Goal: Information Seeking & Learning: Compare options

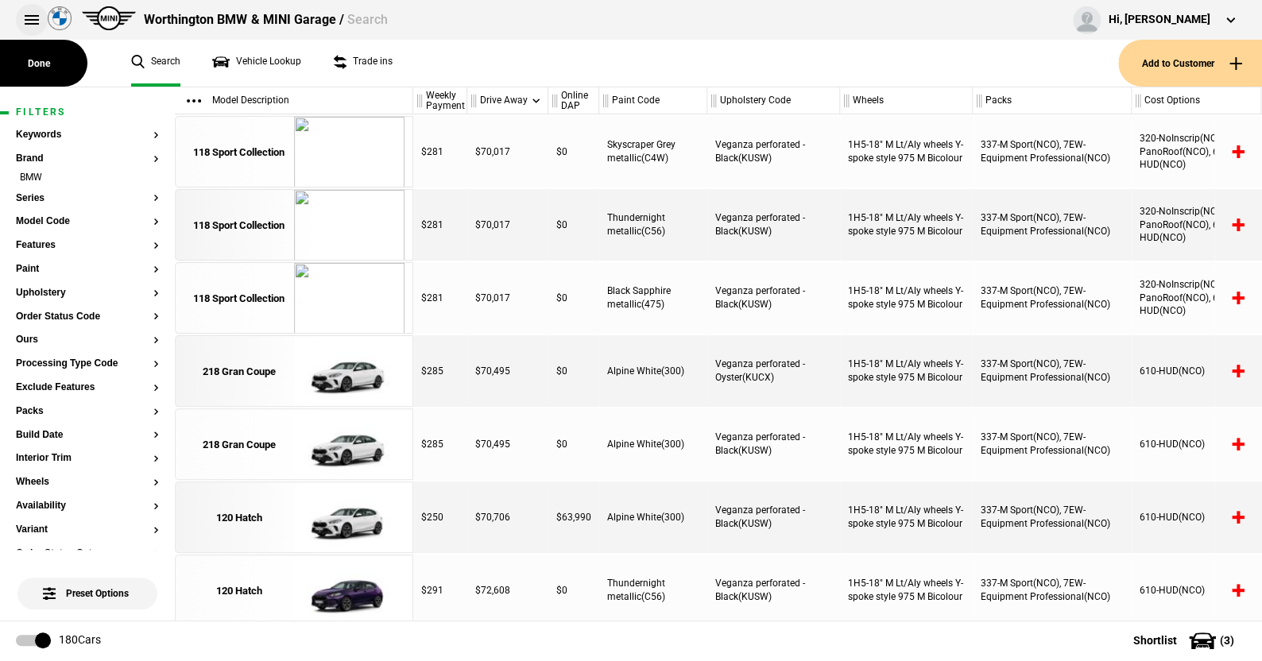
click at [26, 14] on button at bounding box center [32, 20] width 32 height 32
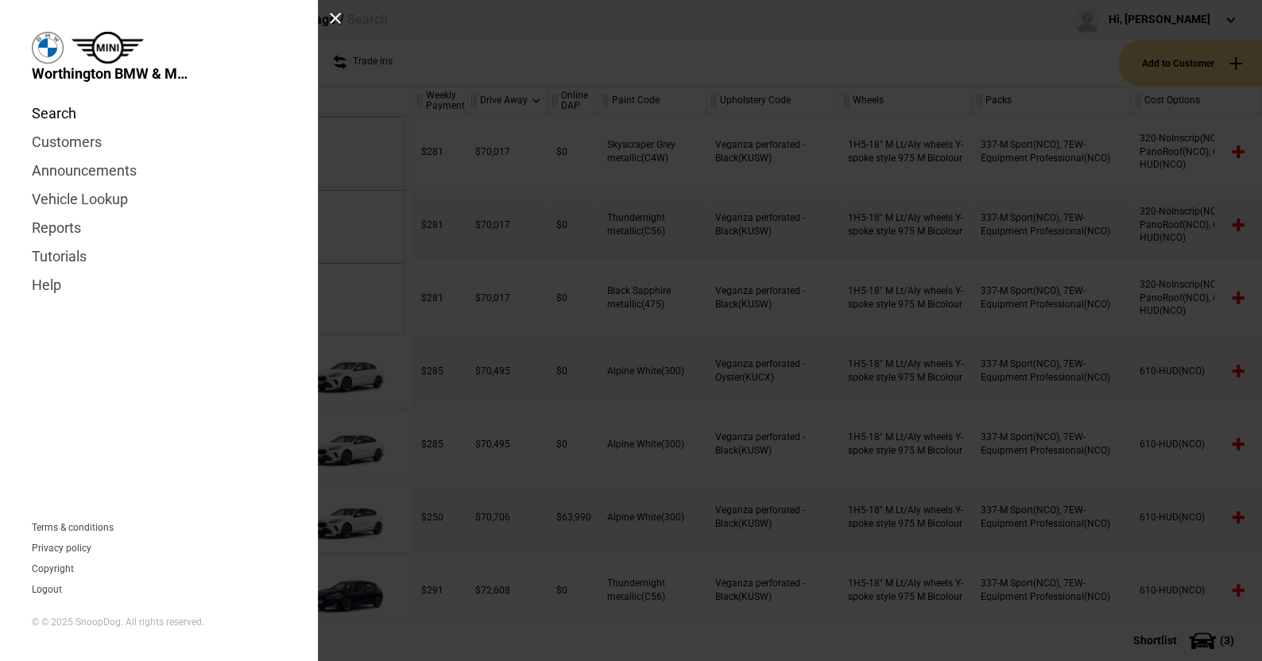
click at [48, 110] on link "Search" at bounding box center [159, 113] width 254 height 29
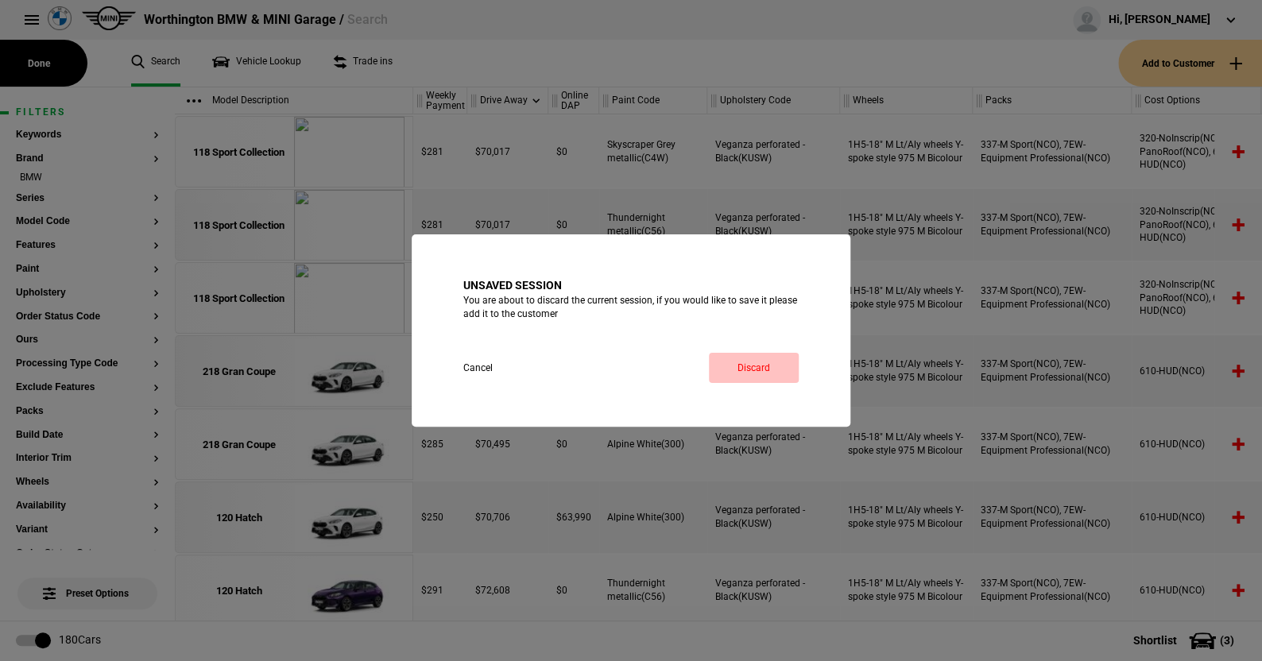
click at [751, 362] on link "Discard" at bounding box center [754, 368] width 90 height 30
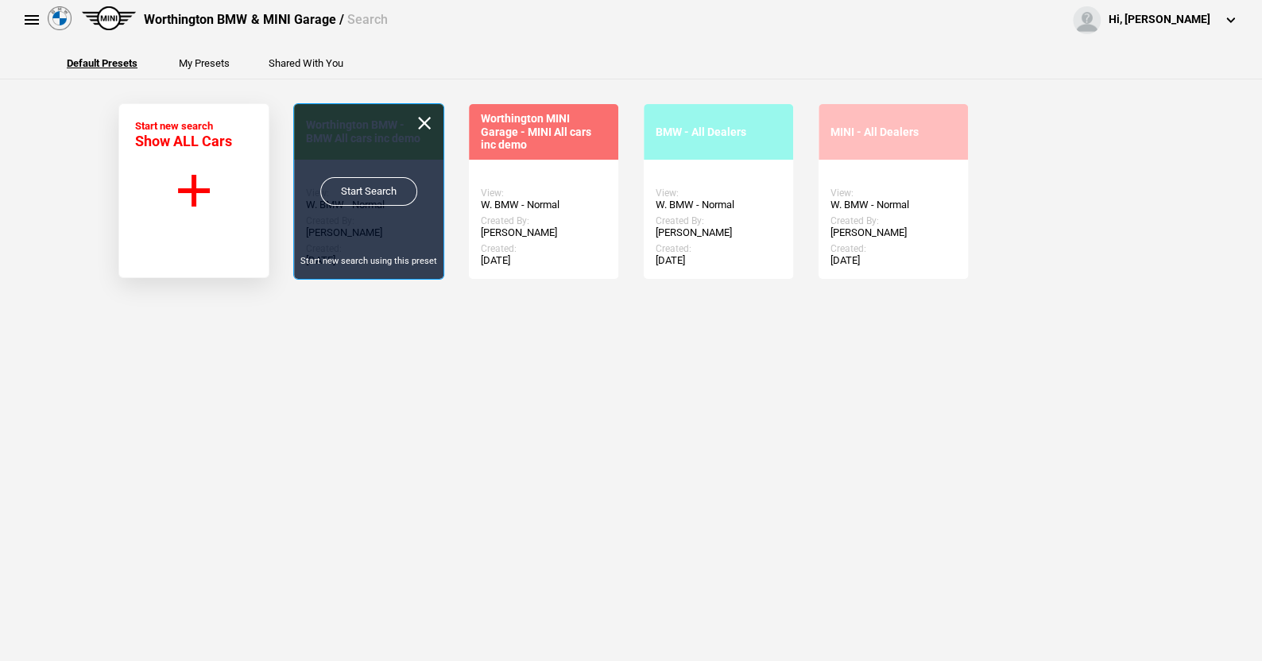
click at [349, 184] on link "Start Search" at bounding box center [368, 191] width 97 height 29
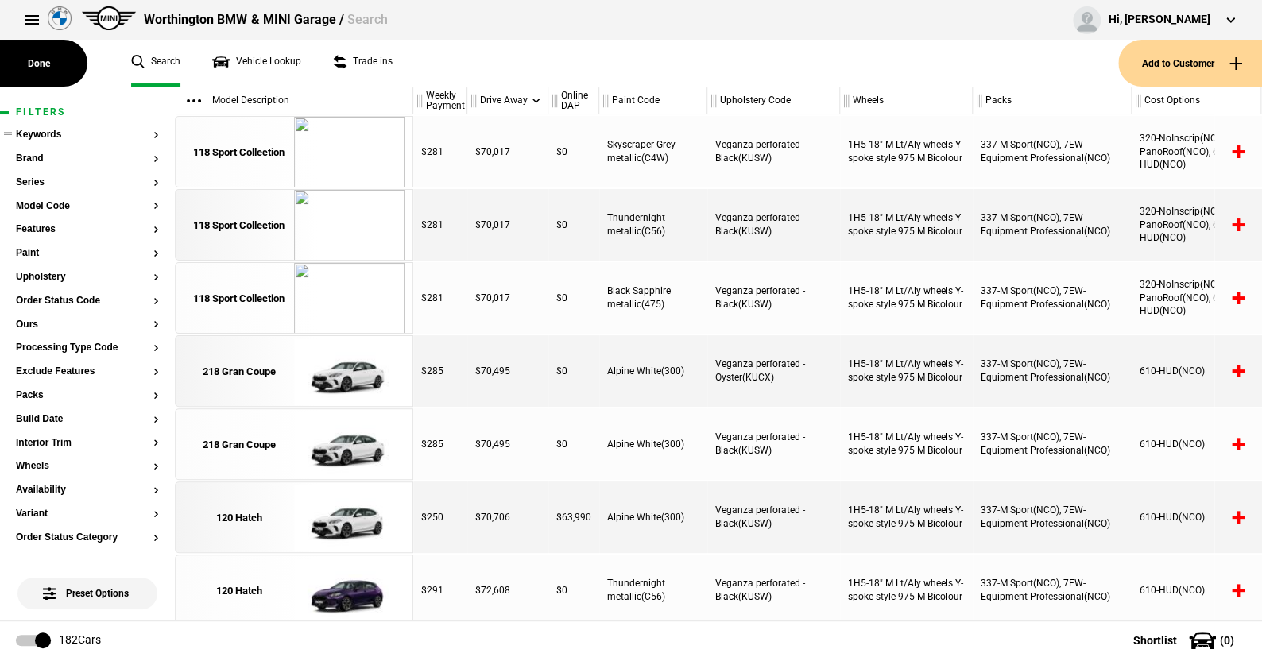
click at [39, 150] on ul at bounding box center [87, 150] width 143 height 6
click at [35, 157] on button "Brand" at bounding box center [87, 158] width 143 height 11
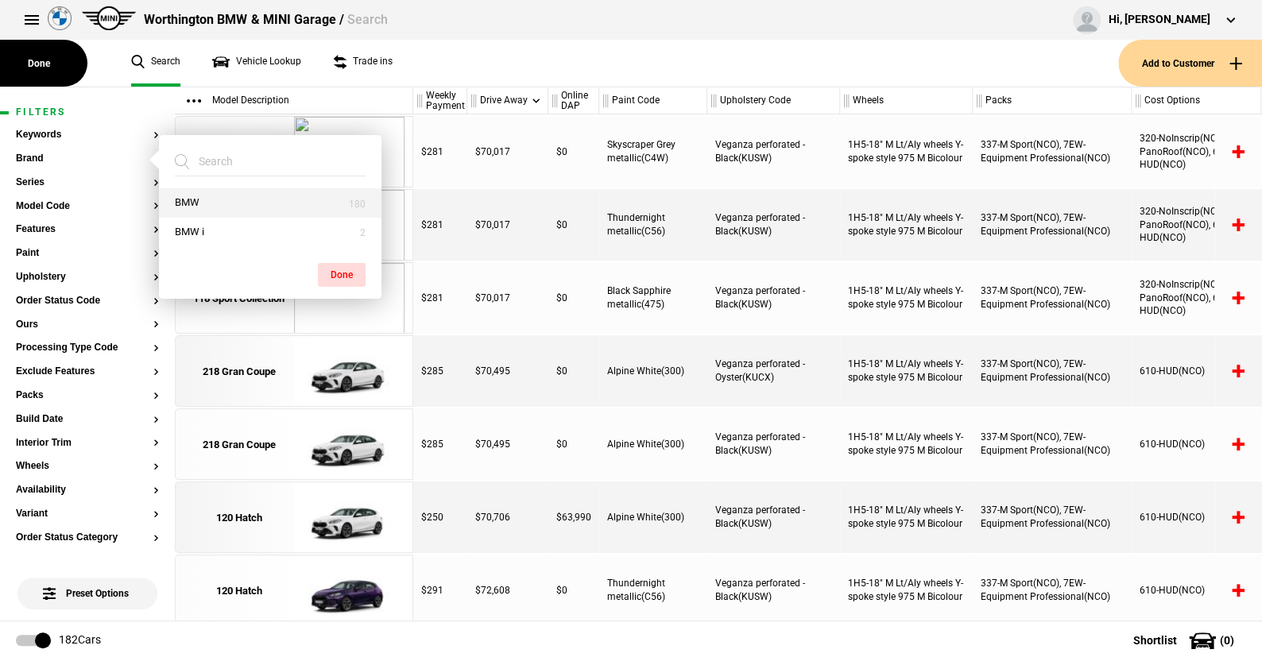
click at [219, 199] on button "BMW" at bounding box center [270, 202] width 223 height 29
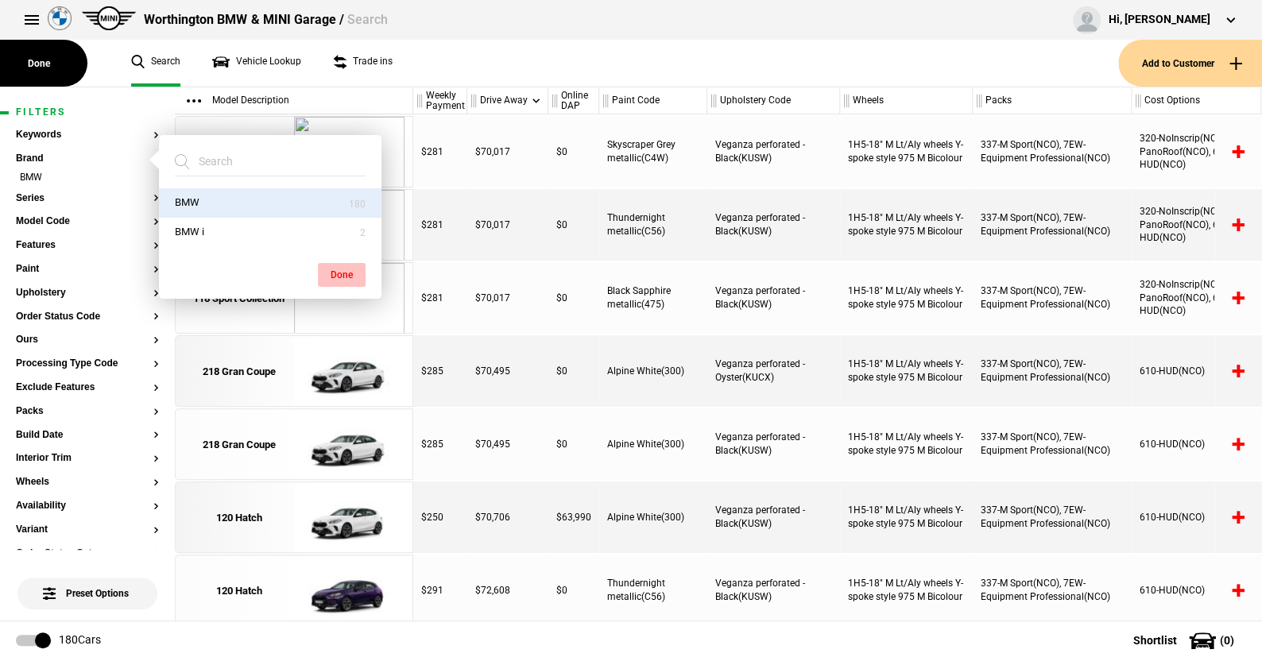
click at [341, 266] on button "Done" at bounding box center [342, 275] width 48 height 24
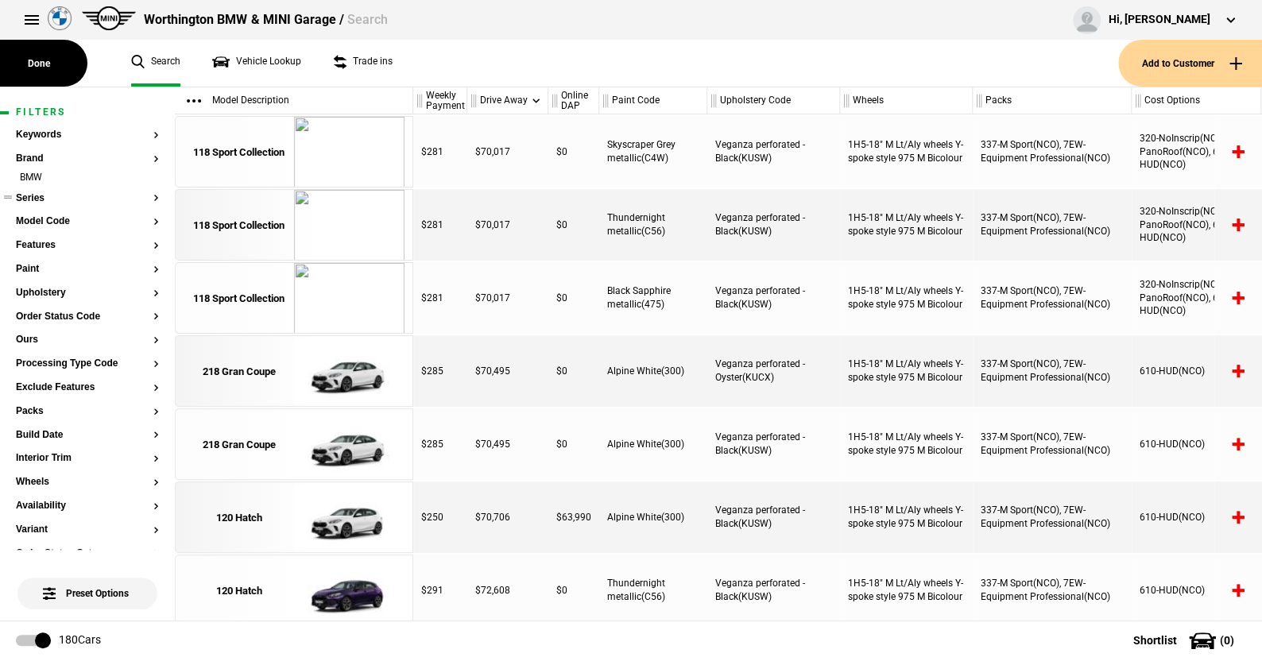
click at [32, 193] on button "Series" at bounding box center [87, 198] width 143 height 11
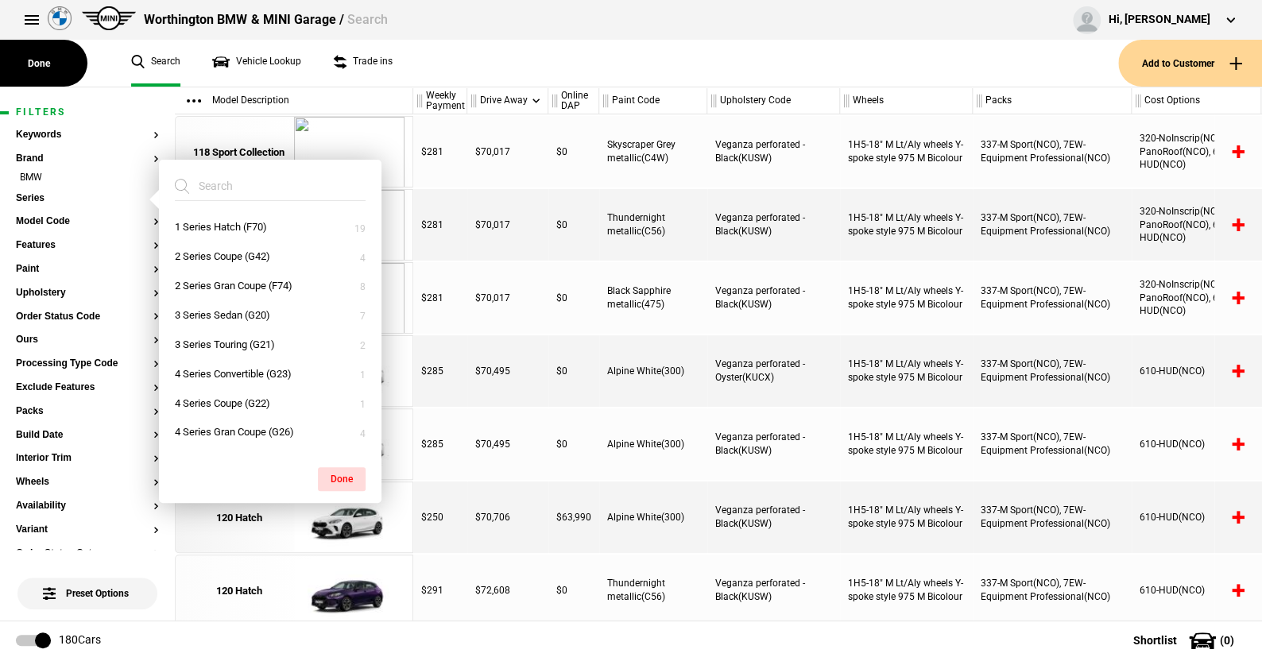
click at [416, 75] on ul "Search Vehicle Lookup Trade ins" at bounding box center [616, 63] width 1003 height 47
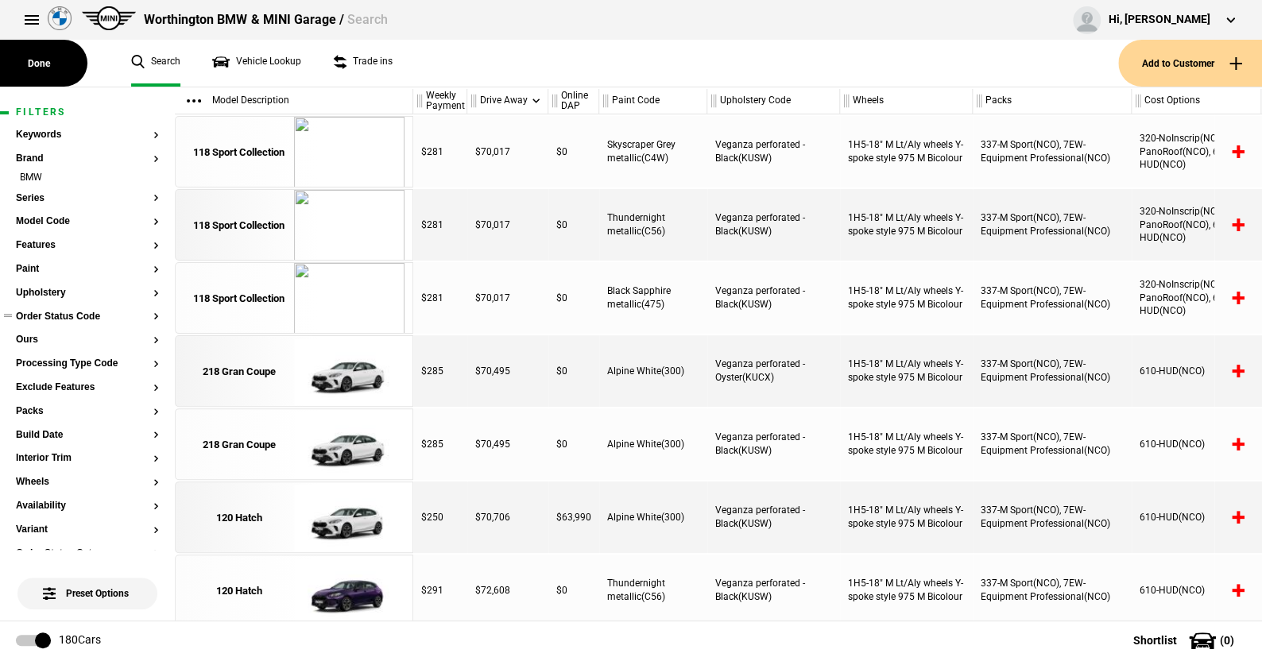
click at [72, 316] on button "Order Status Code" at bounding box center [87, 317] width 143 height 11
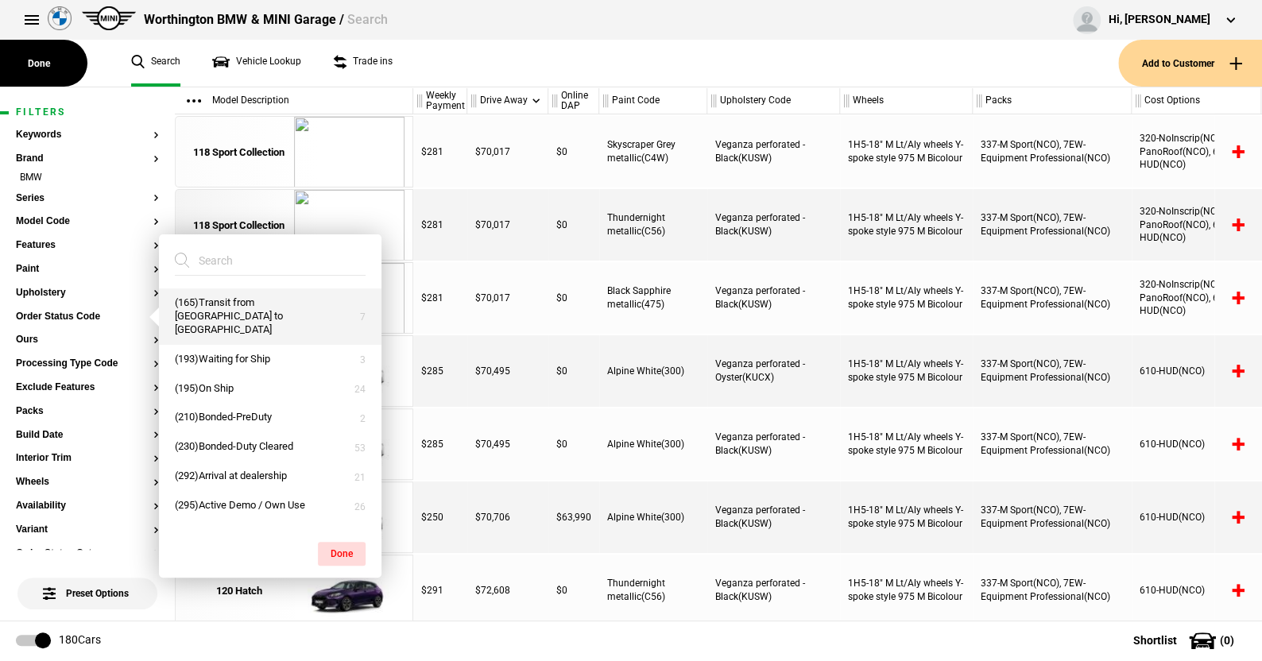
scroll to position [185, 0]
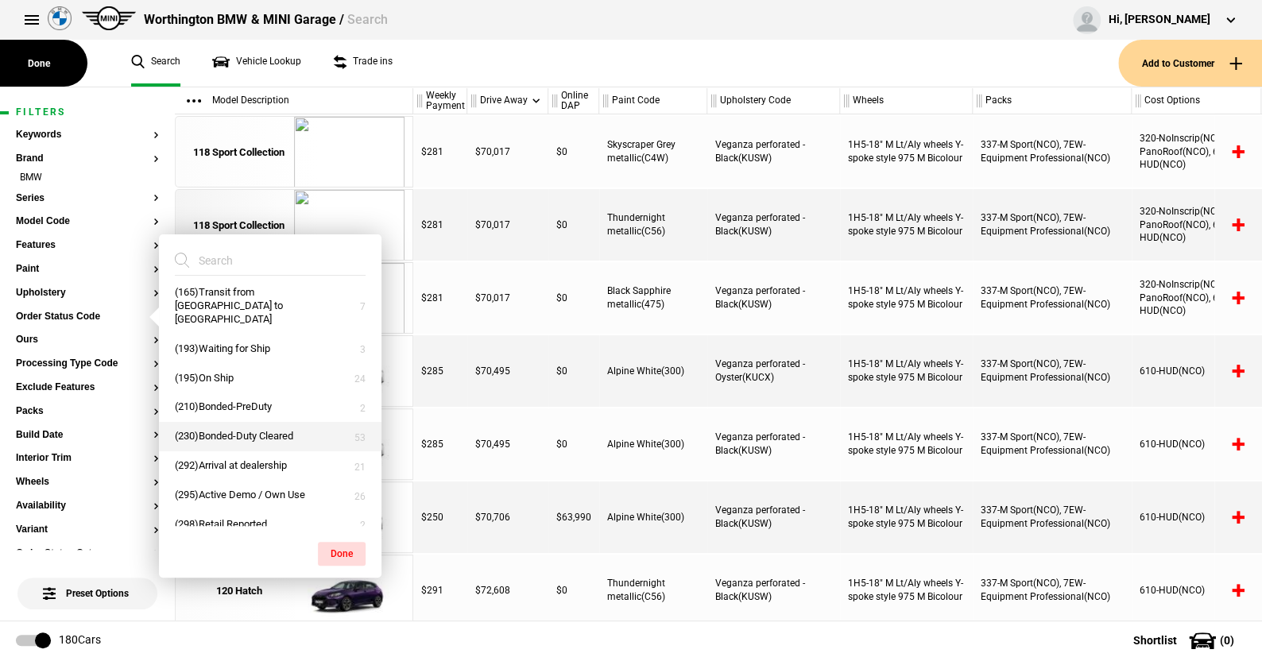
click at [219, 422] on button "(230)Bonded-Duty Cleared" at bounding box center [270, 436] width 223 height 29
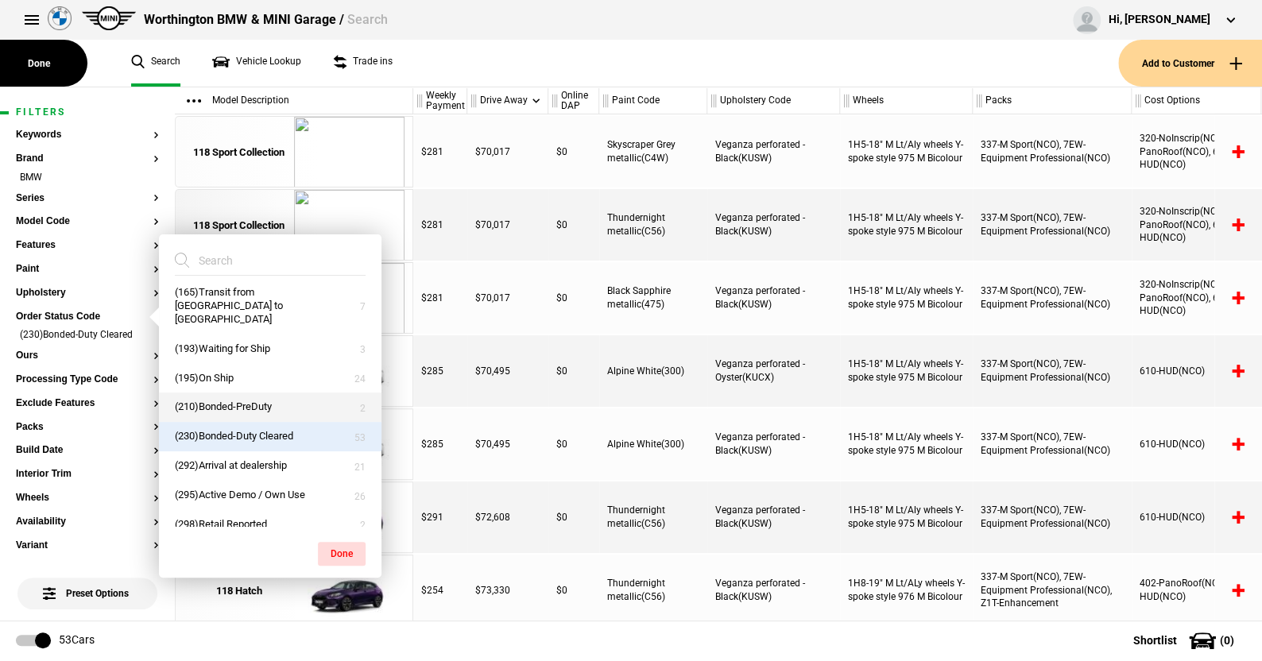
click at [224, 393] on button "(210)Bonded-PreDuty" at bounding box center [270, 407] width 223 height 29
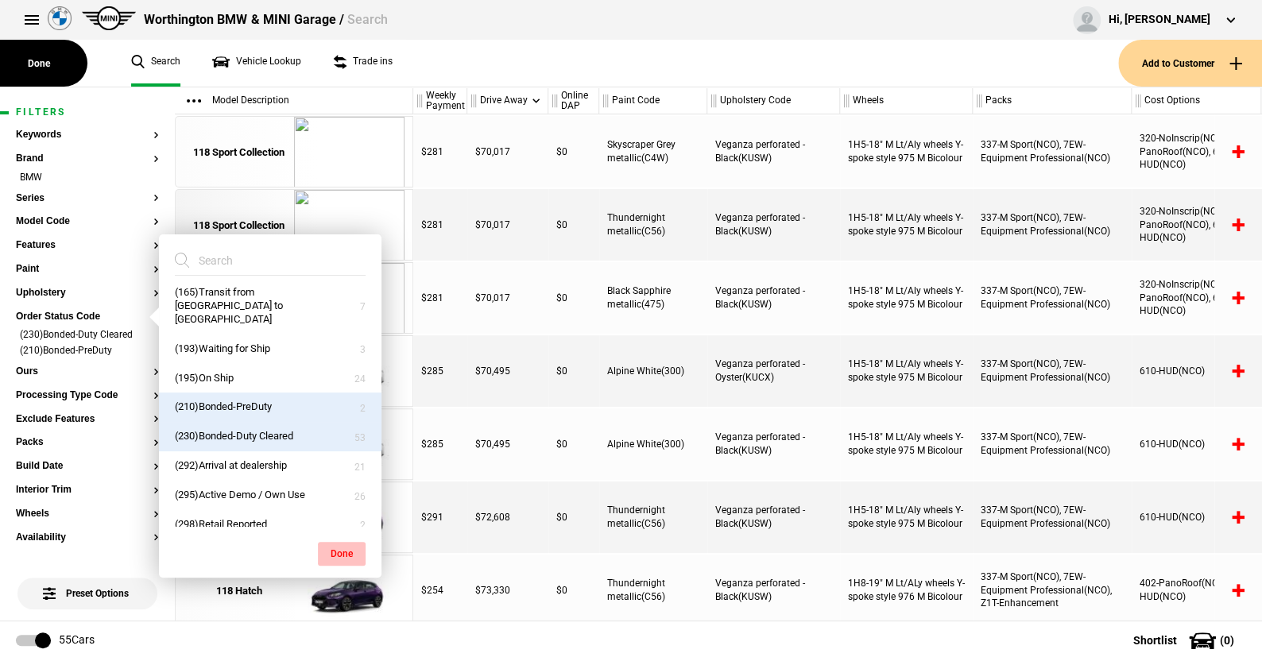
click at [341, 553] on button "Done" at bounding box center [342, 554] width 48 height 24
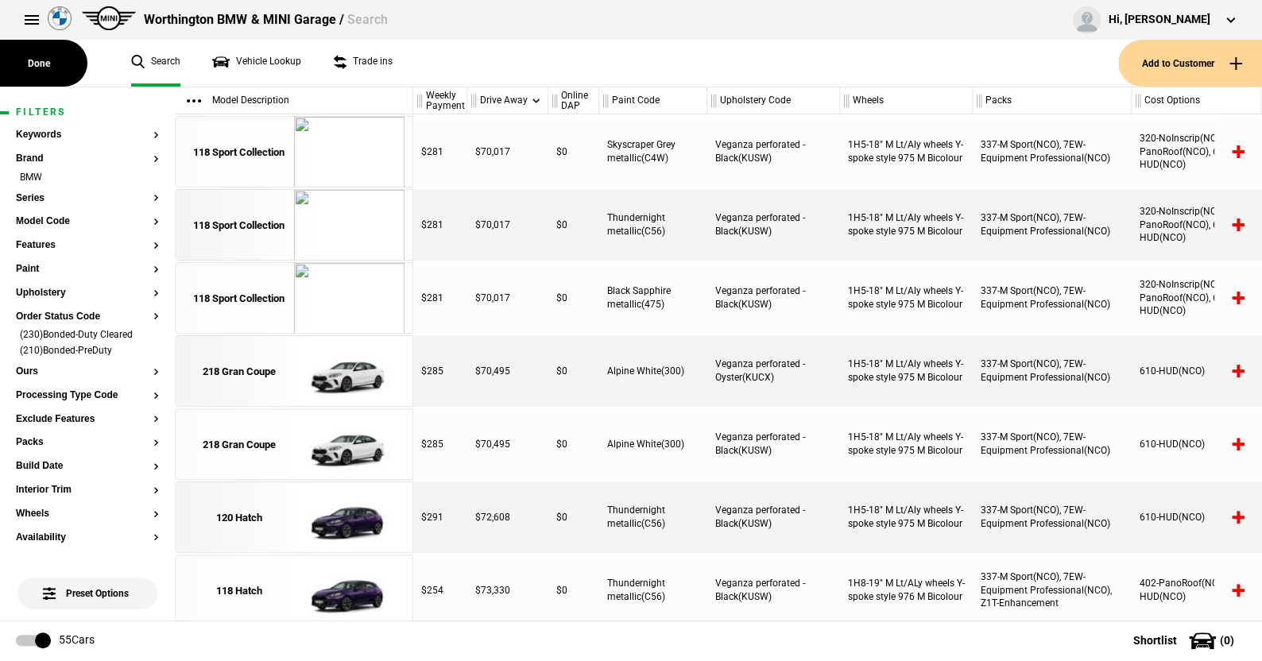
click at [500, 69] on ul "Search Vehicle Lookup Trade ins" at bounding box center [616, 63] width 1003 height 47
click at [38, 191] on section "Keywords Brand BMW Series Model Code Features Paint Upholstery Order Status Cod…" at bounding box center [87, 631] width 143 height 1002
click at [37, 196] on button "Series" at bounding box center [87, 198] width 143 height 11
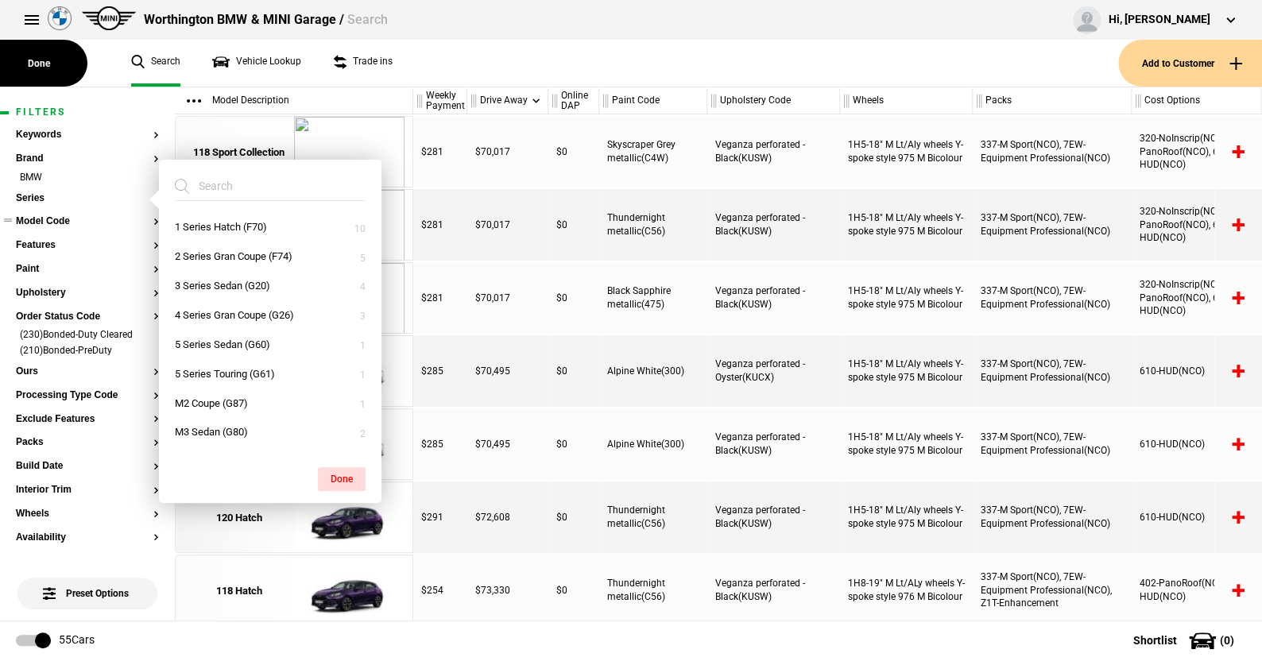
click at [35, 218] on button "Model Code" at bounding box center [87, 221] width 143 height 11
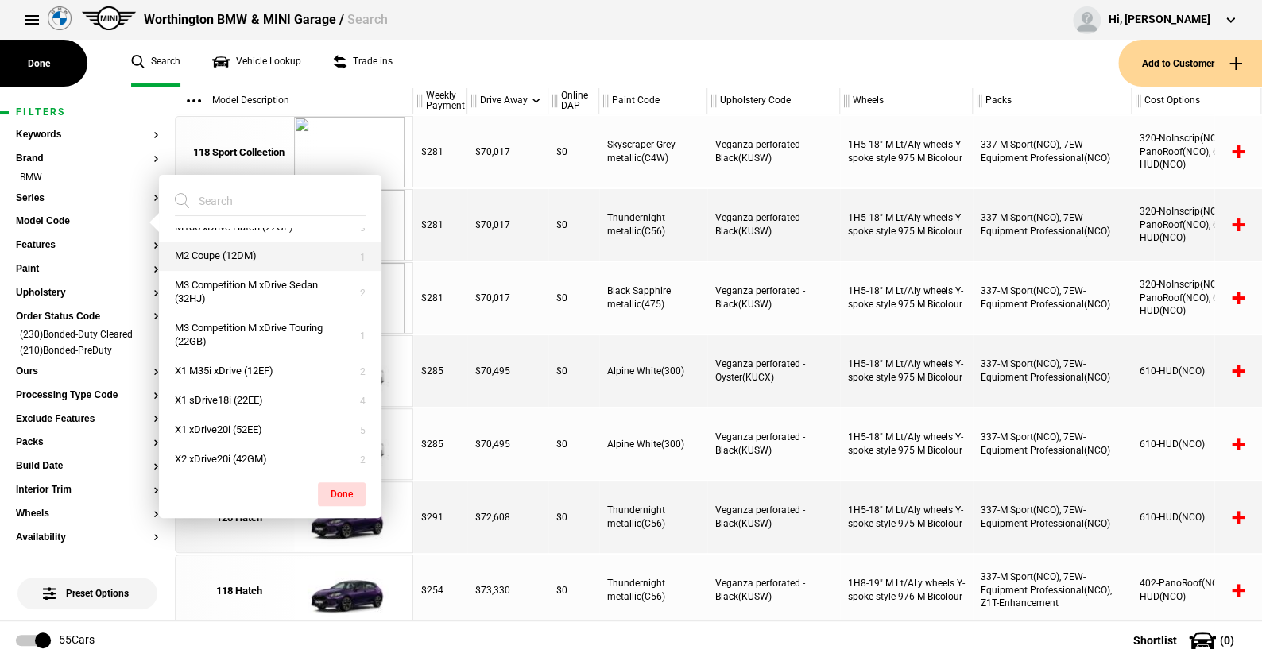
scroll to position [477, 0]
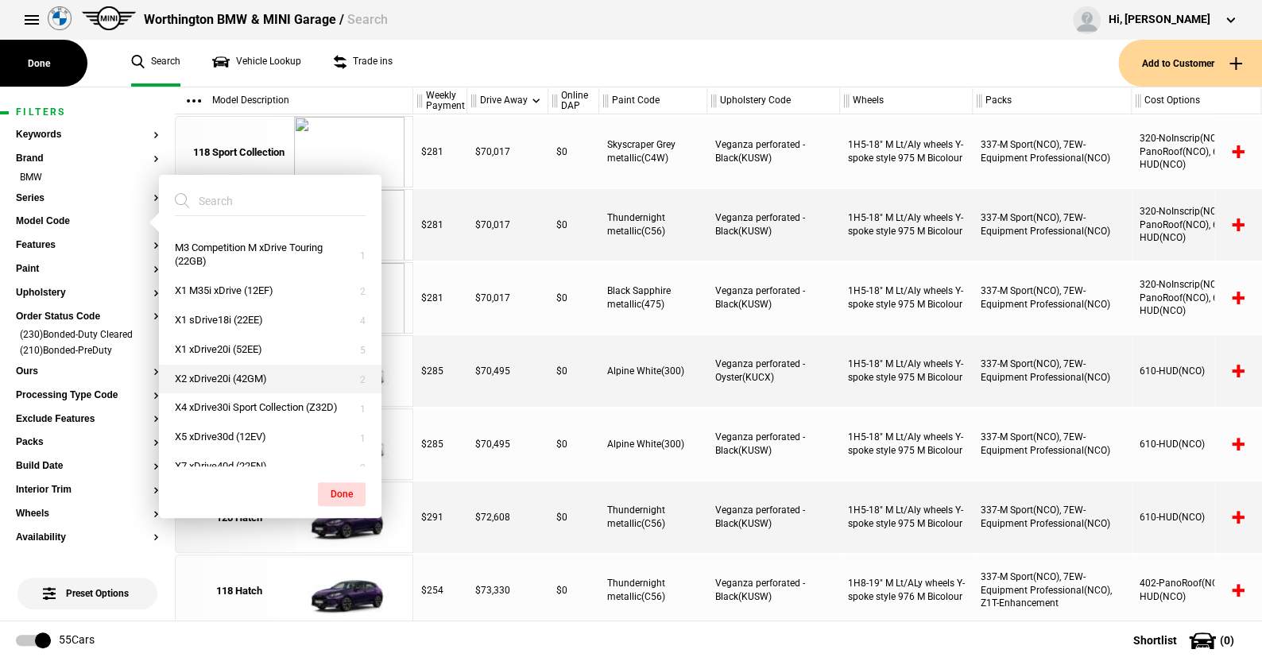
click at [246, 373] on button "X2 xDrive20i (42GM)" at bounding box center [270, 379] width 223 height 29
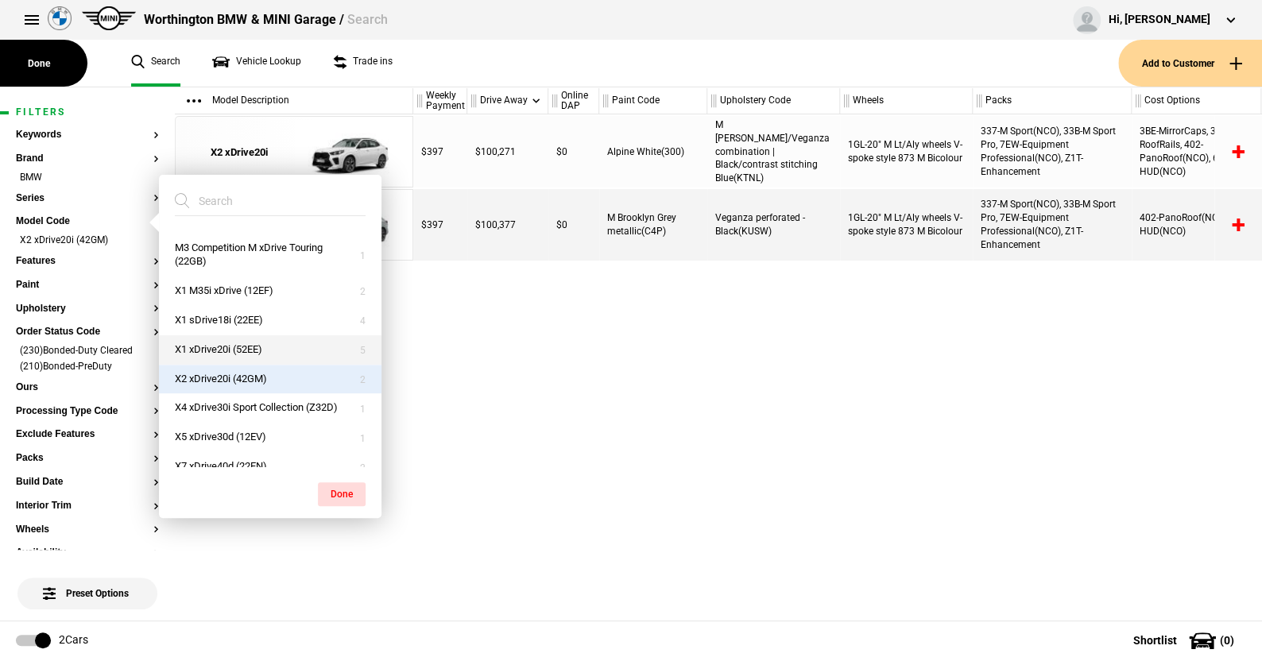
click at [248, 347] on button "X1 xDrive20i (52EE)" at bounding box center [270, 349] width 223 height 29
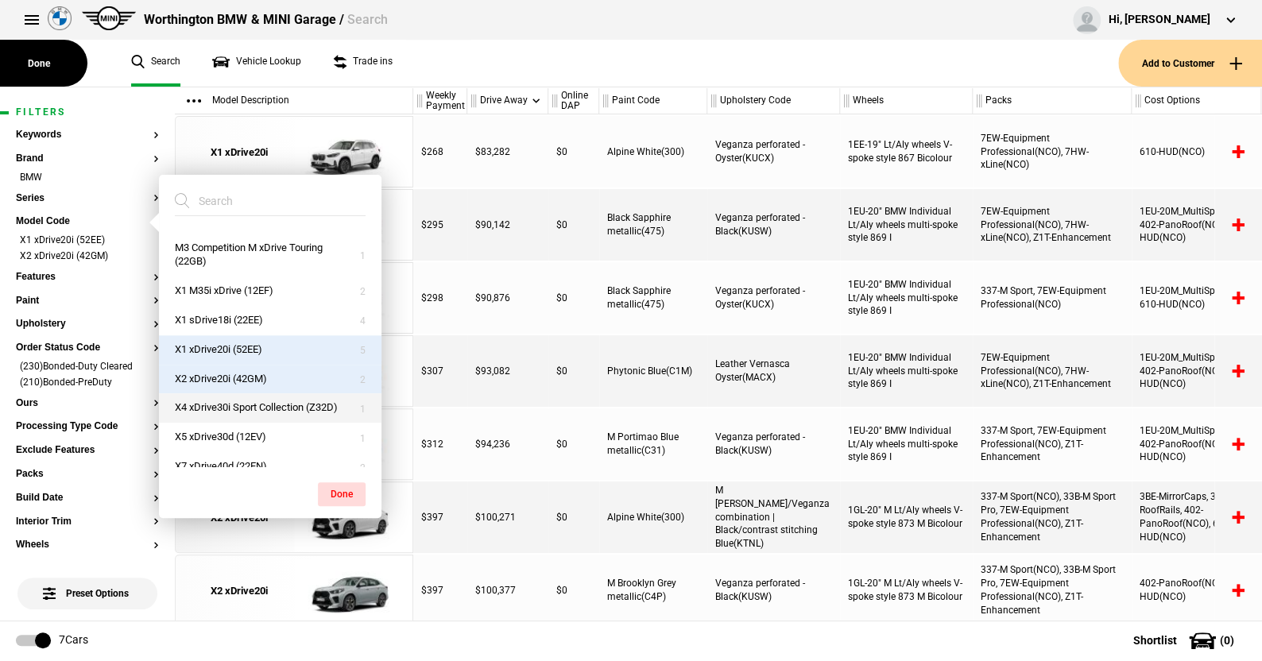
scroll to position [505, 0]
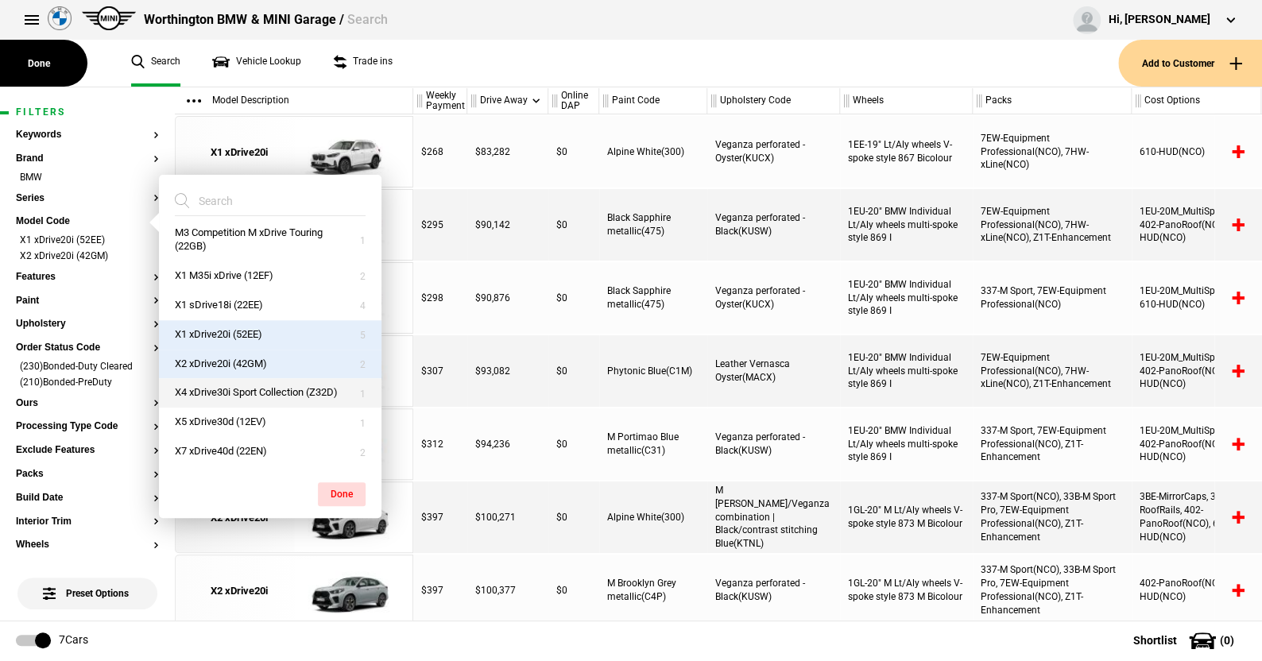
click at [246, 378] on button "X4 xDrive30i Sport Collection (Z32D)" at bounding box center [270, 392] width 223 height 29
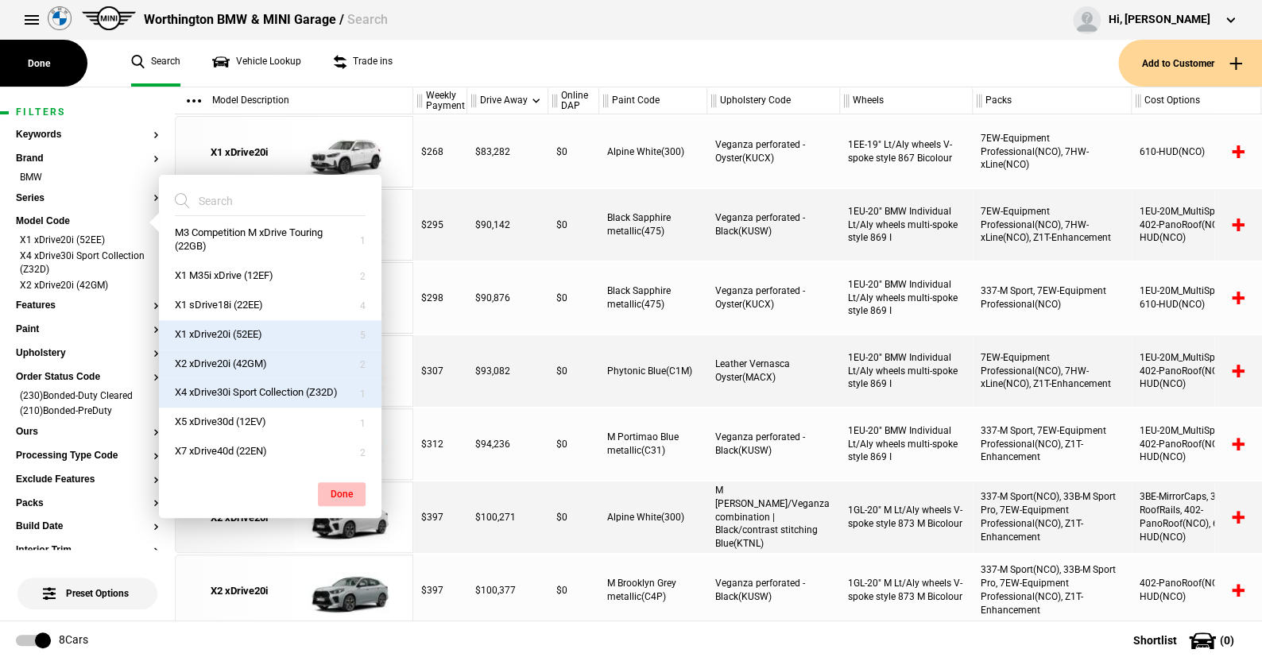
click at [336, 484] on button "Done" at bounding box center [342, 494] width 48 height 24
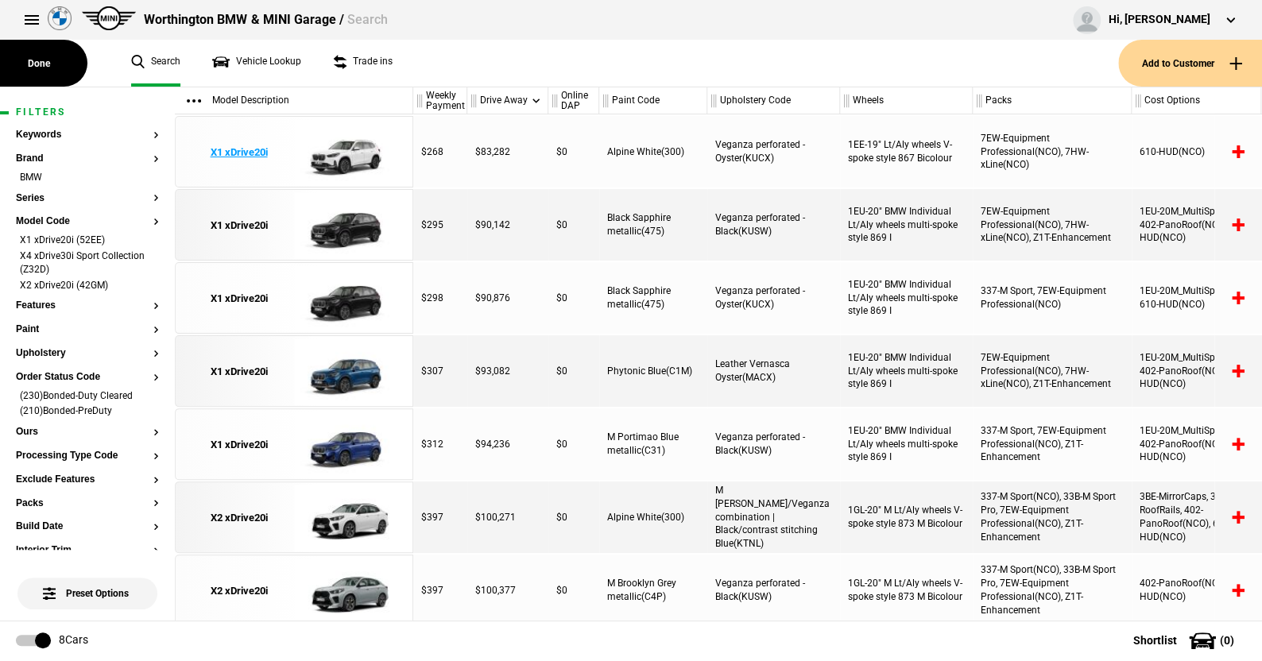
click at [346, 152] on img at bounding box center [349, 153] width 110 height 72
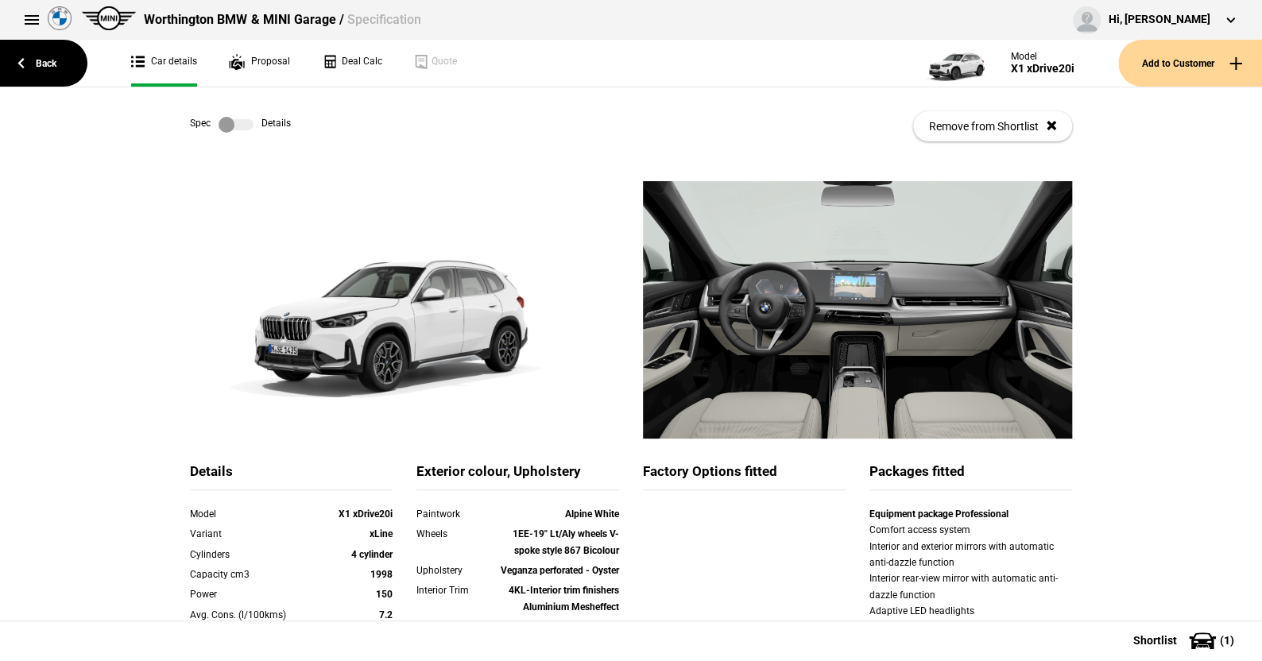
click at [246, 123] on label at bounding box center [236, 125] width 35 height 16
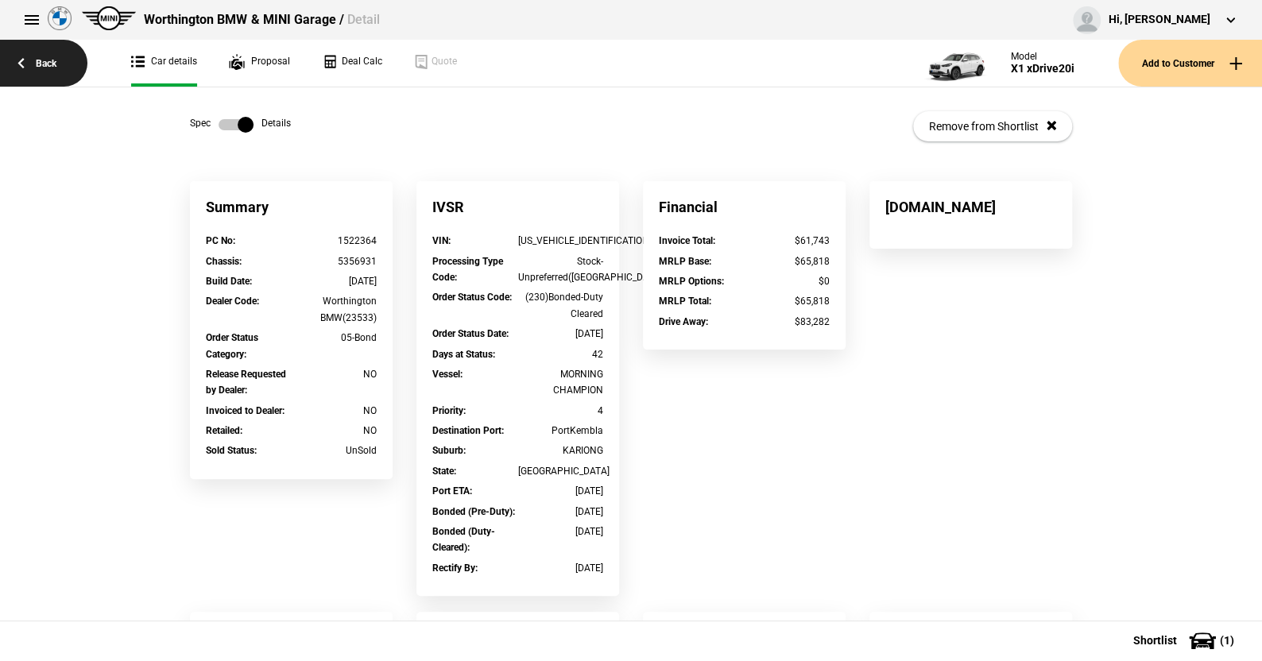
click at [48, 58] on link "Back" at bounding box center [43, 63] width 87 height 47
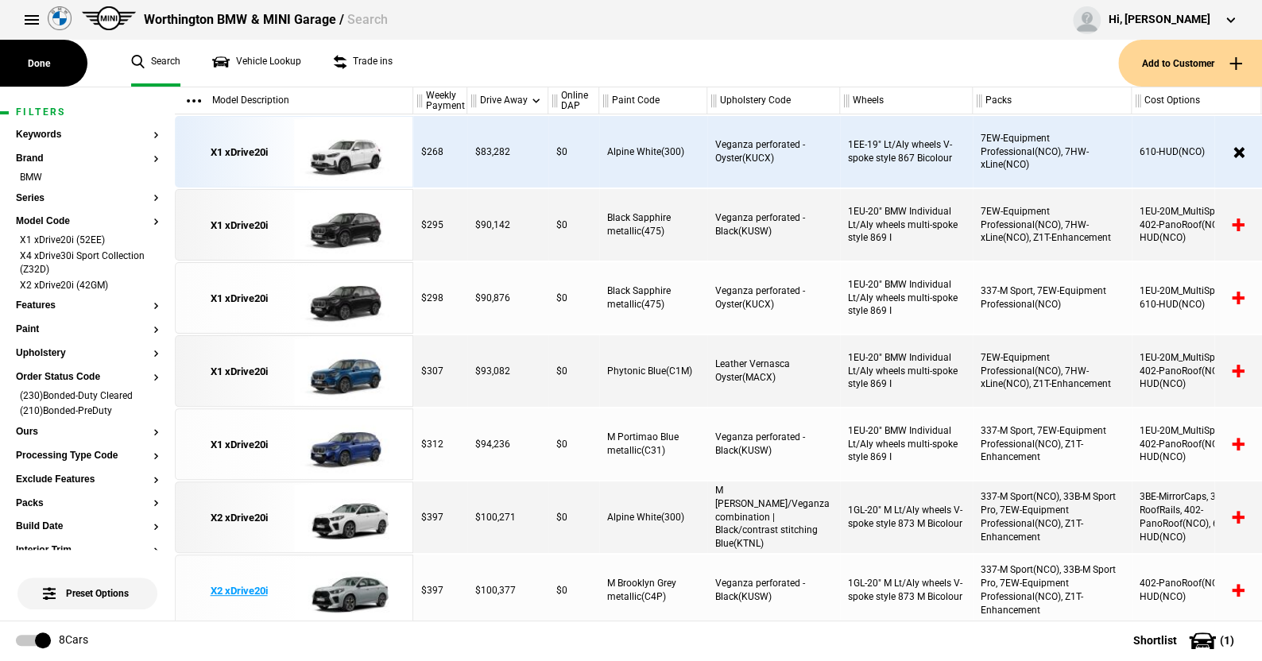
click at [361, 589] on img at bounding box center [349, 592] width 110 height 72
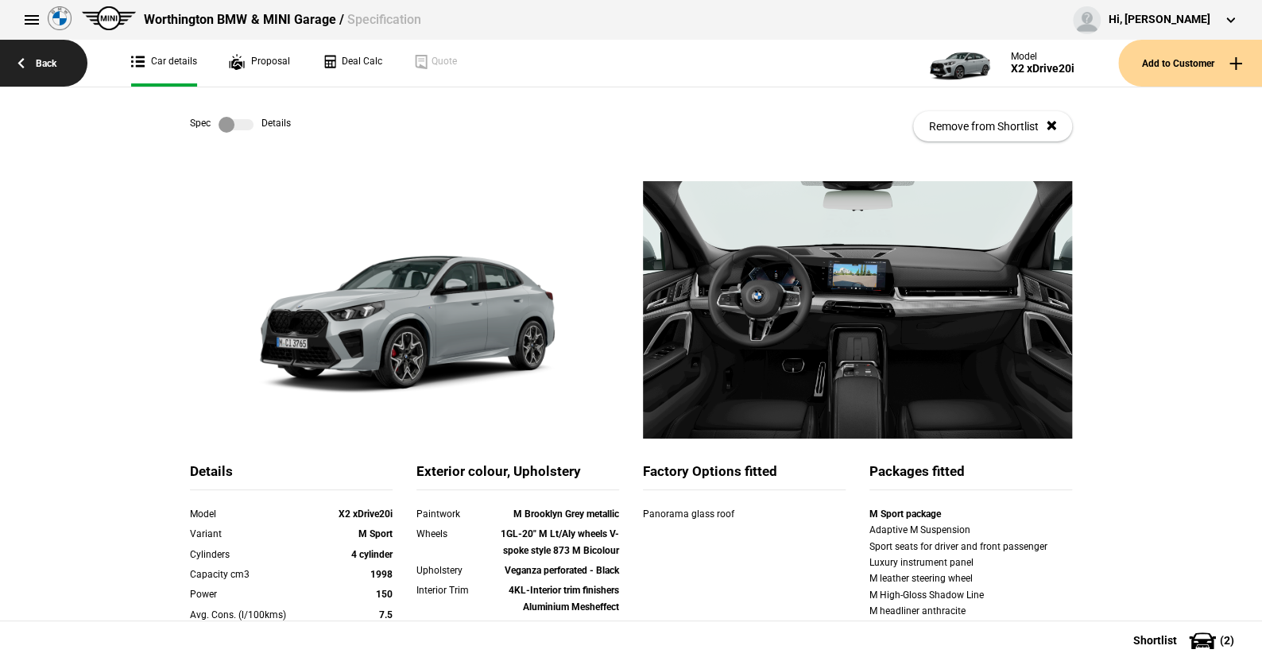
click at [45, 60] on link "Back" at bounding box center [43, 63] width 87 height 47
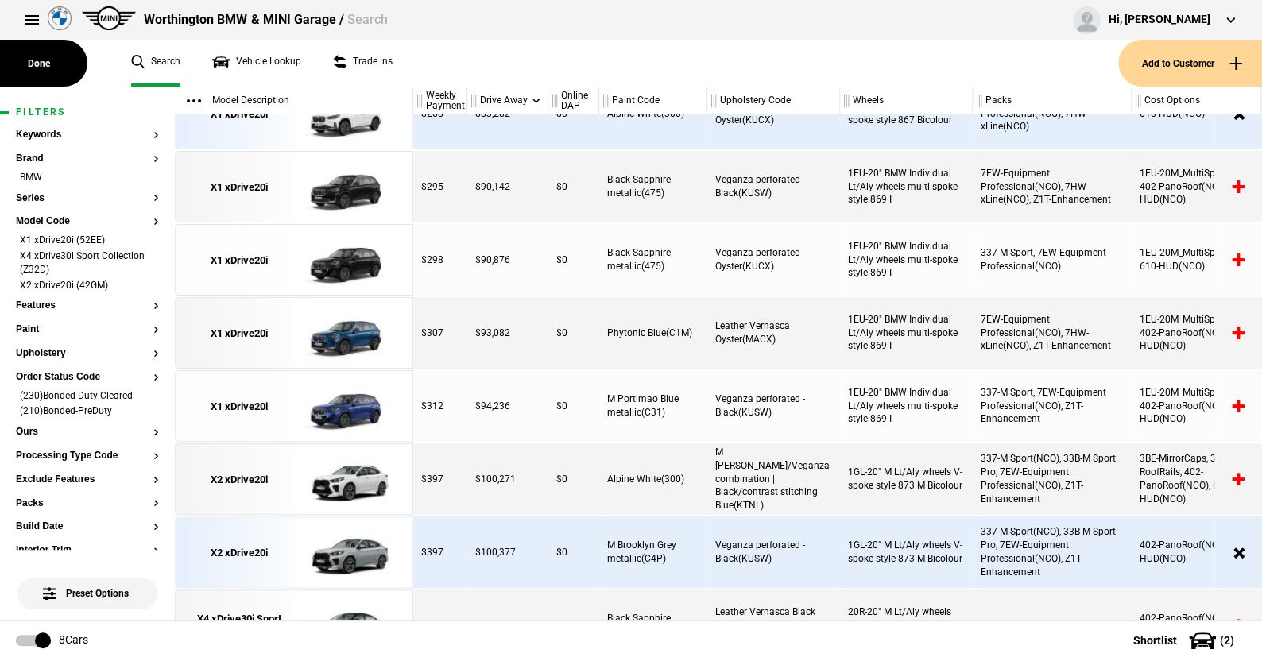
scroll to position [38, 0]
click at [363, 602] on img at bounding box center [349, 627] width 110 height 72
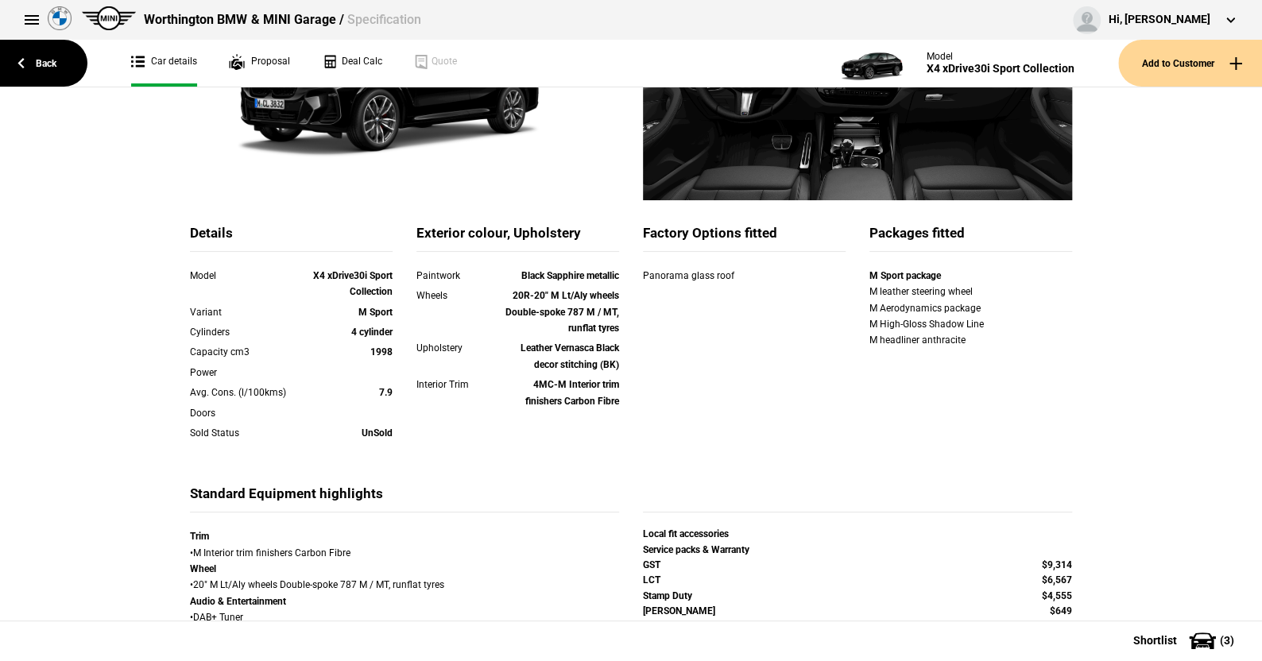
scroll to position [95, 0]
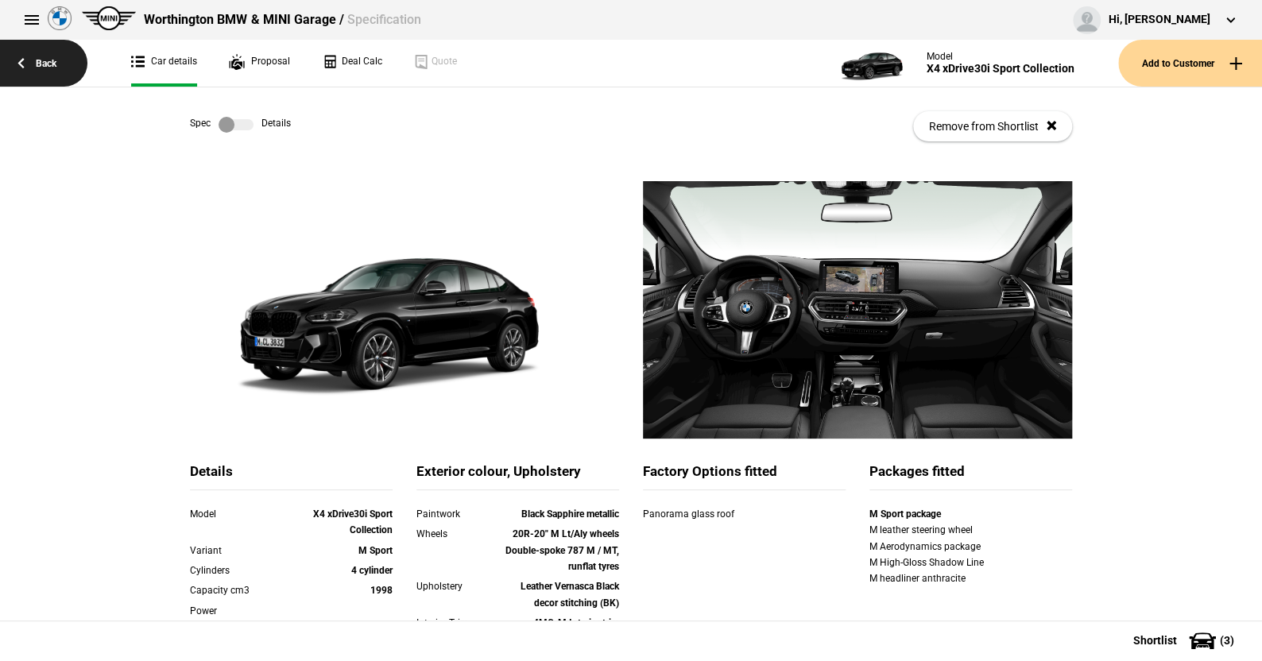
click at [44, 59] on link "Back" at bounding box center [43, 63] width 87 height 47
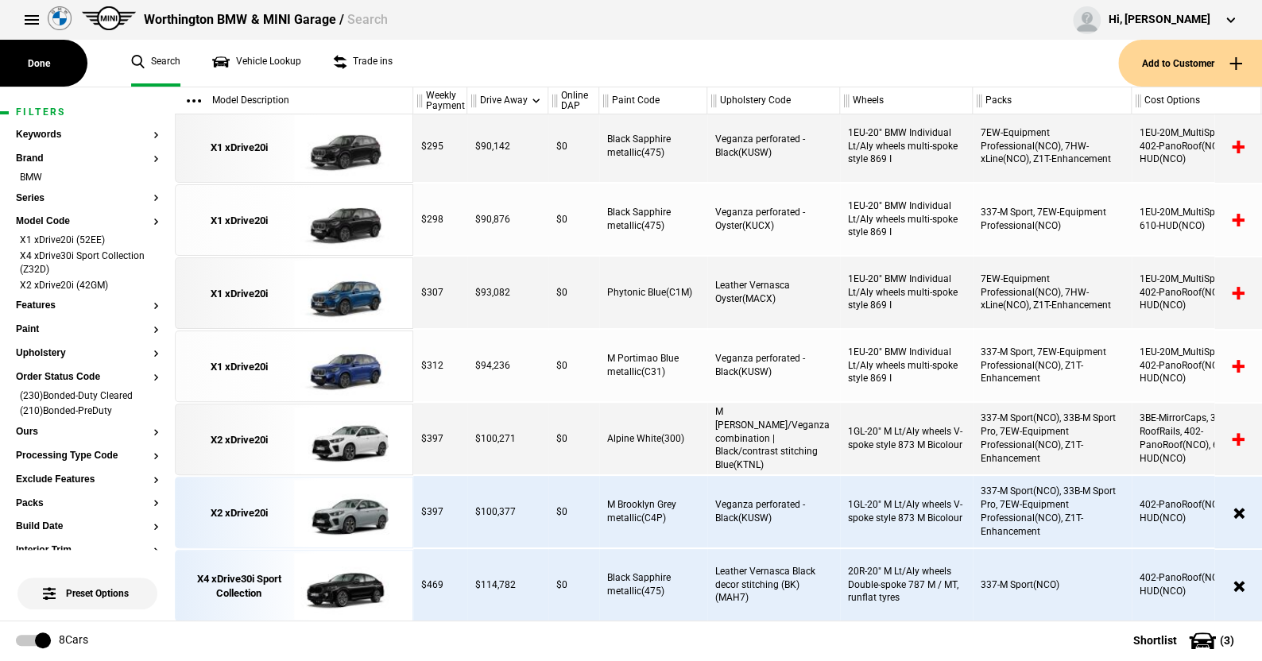
drag, startPoint x: 449, startPoint y: 218, endPoint x: 512, endPoint y: 667, distance: 453.4
click at [512, 660] on html "Worthington BMW & MINI Garage / Search Hi, Sandy Westropp Edit profile Logout" at bounding box center [631, 330] width 1262 height 660
click at [641, 72] on ul "Search Vehicle Lookup Trade ins" at bounding box center [616, 63] width 1003 height 47
click at [139, 389] on li "(230)Bonded-Duty Cleared" at bounding box center [87, 397] width 143 height 16
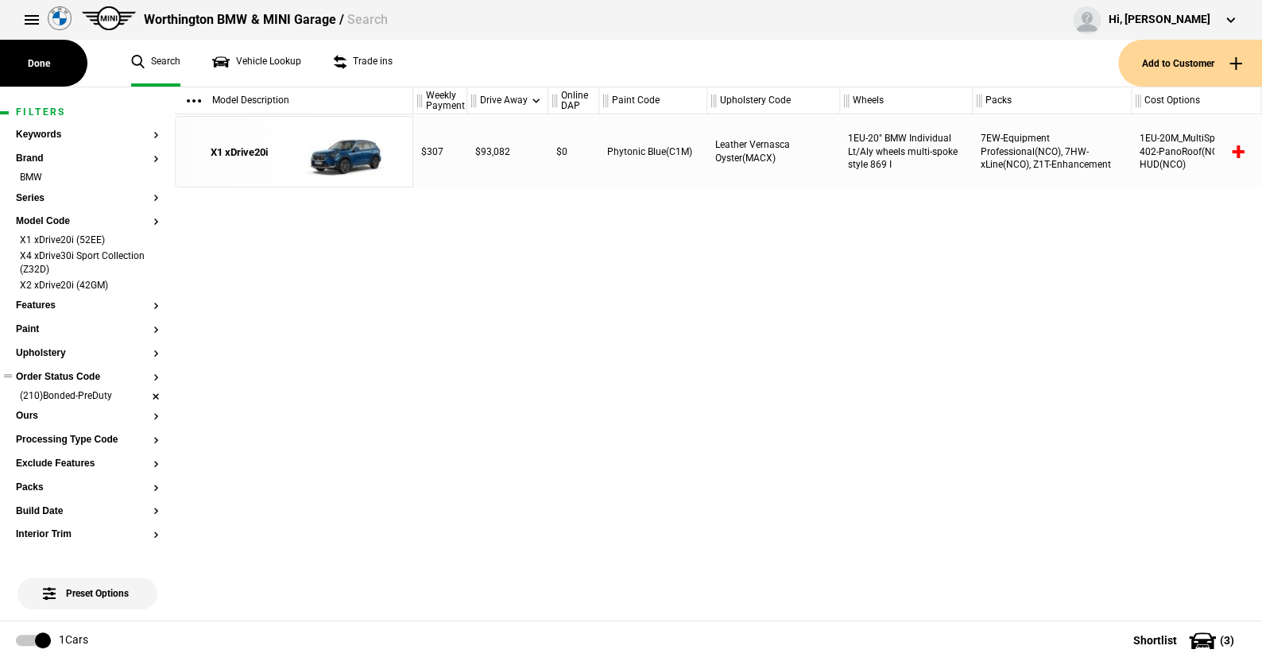
click at [144, 395] on li "(210)Bonded-PreDuty" at bounding box center [87, 397] width 143 height 16
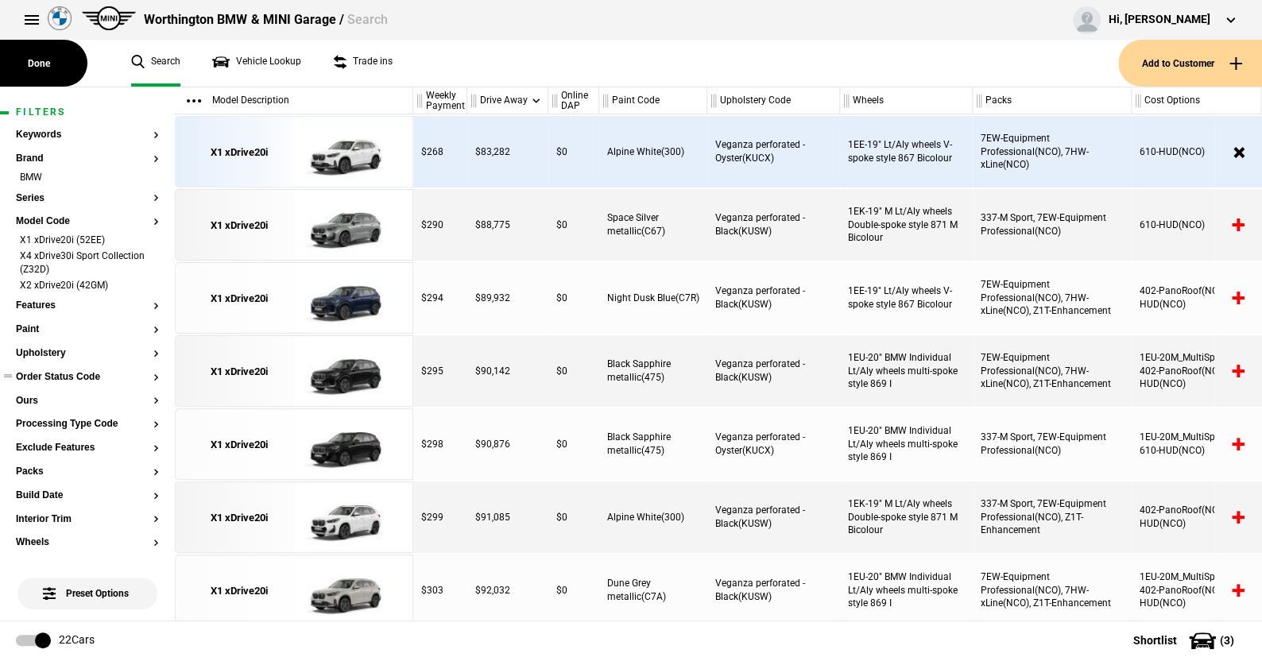
click at [60, 377] on button "Order Status Code" at bounding box center [87, 377] width 143 height 11
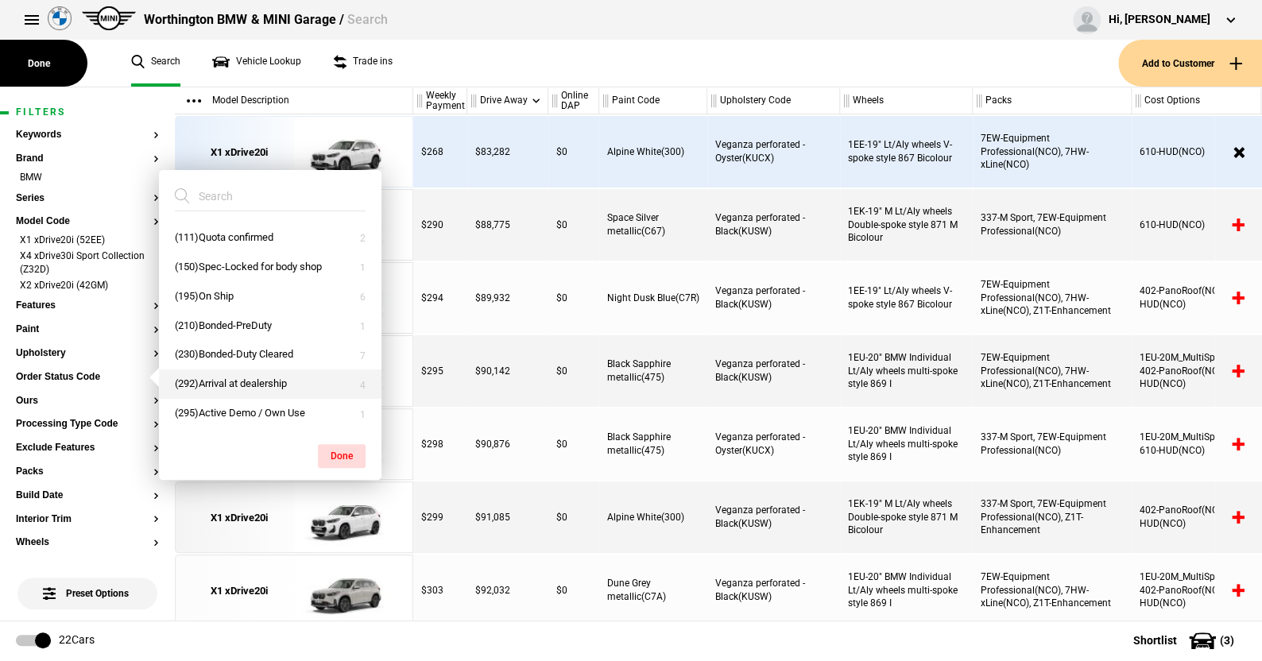
click at [229, 380] on button "(292)Arrival at dealership" at bounding box center [270, 384] width 223 height 29
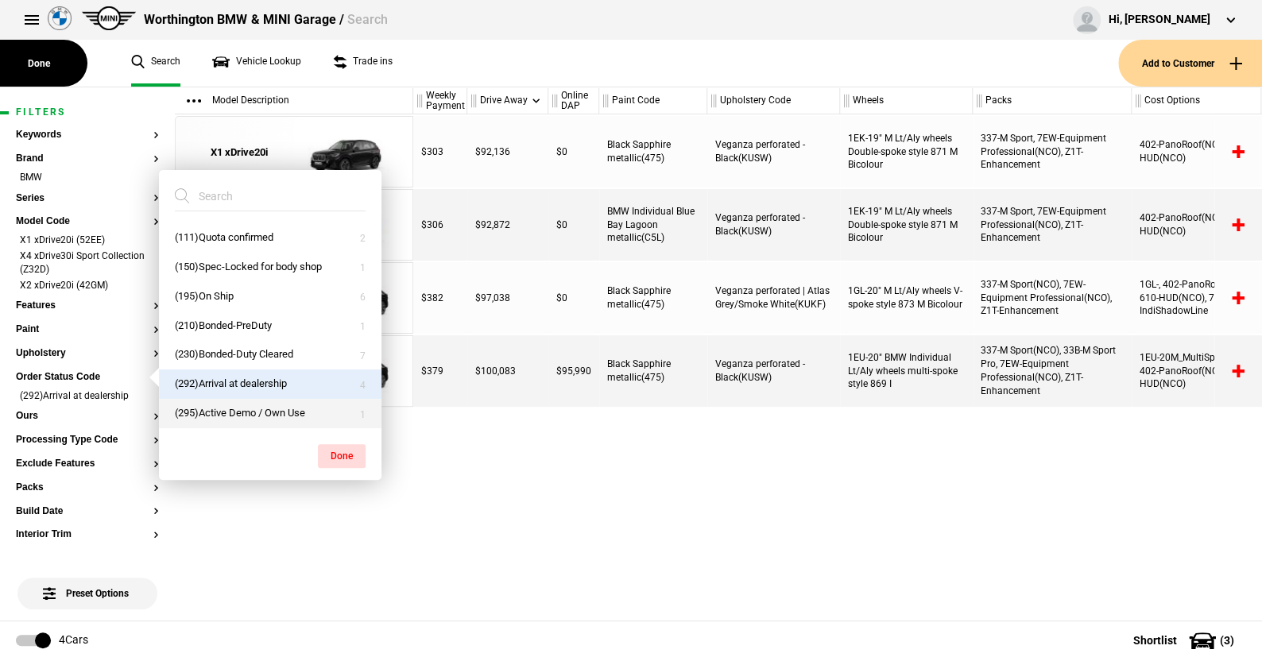
click at [227, 407] on button "(295)Active Demo / Own Use" at bounding box center [270, 413] width 223 height 29
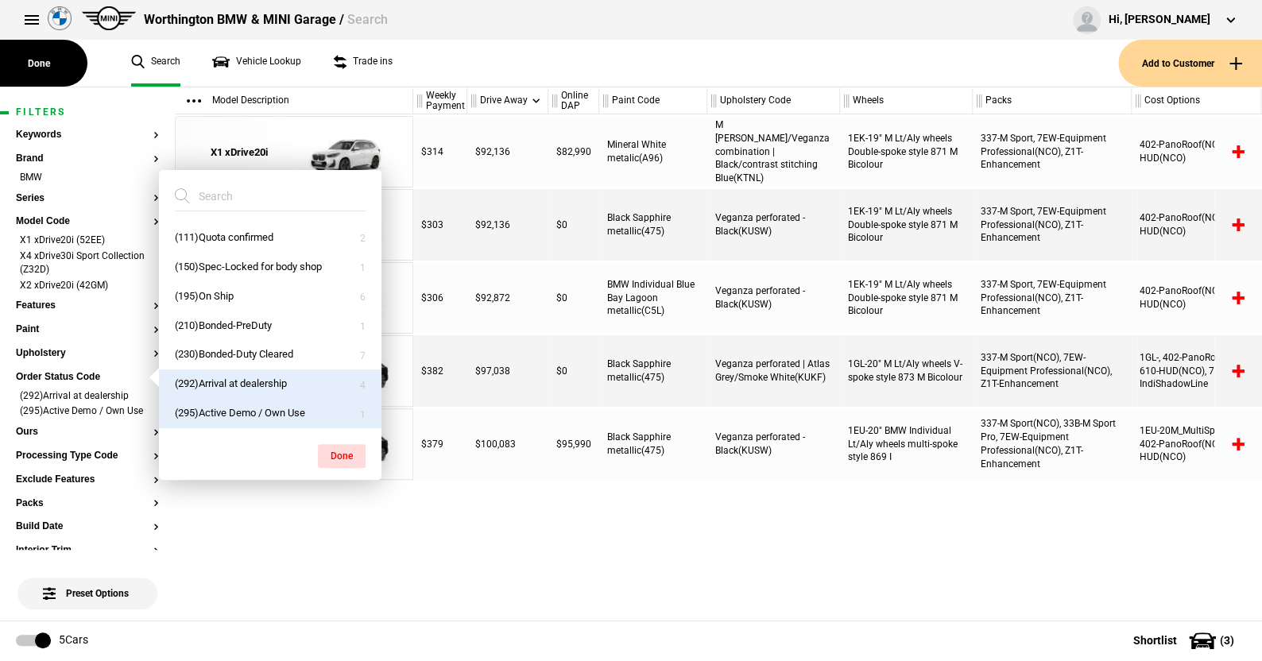
click at [336, 450] on button "Done" at bounding box center [342, 456] width 48 height 24
